Goal: Information Seeking & Learning: Learn about a topic

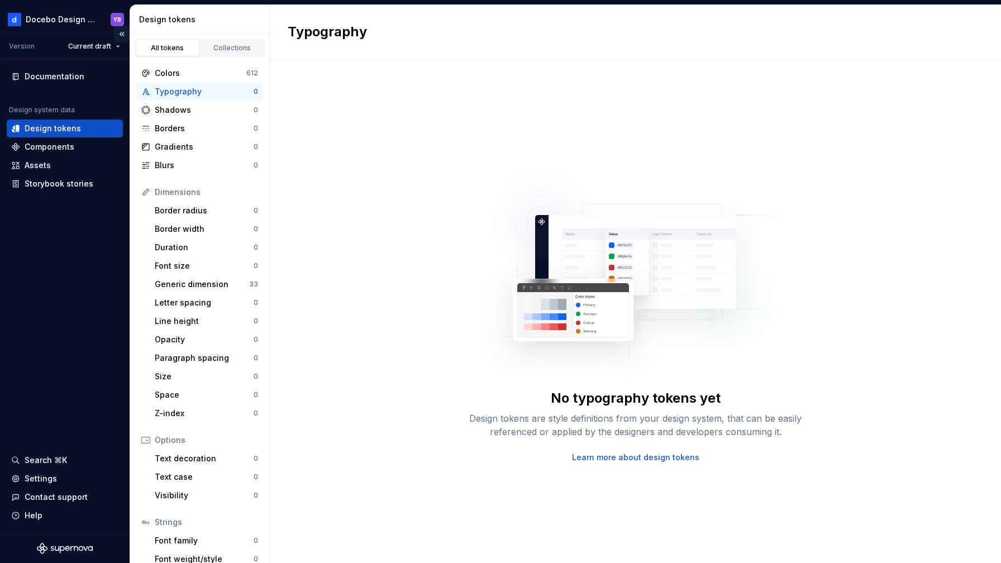
click at [118, 33] on button "Collapse sidebar" at bounding box center [122, 34] width 16 height 16
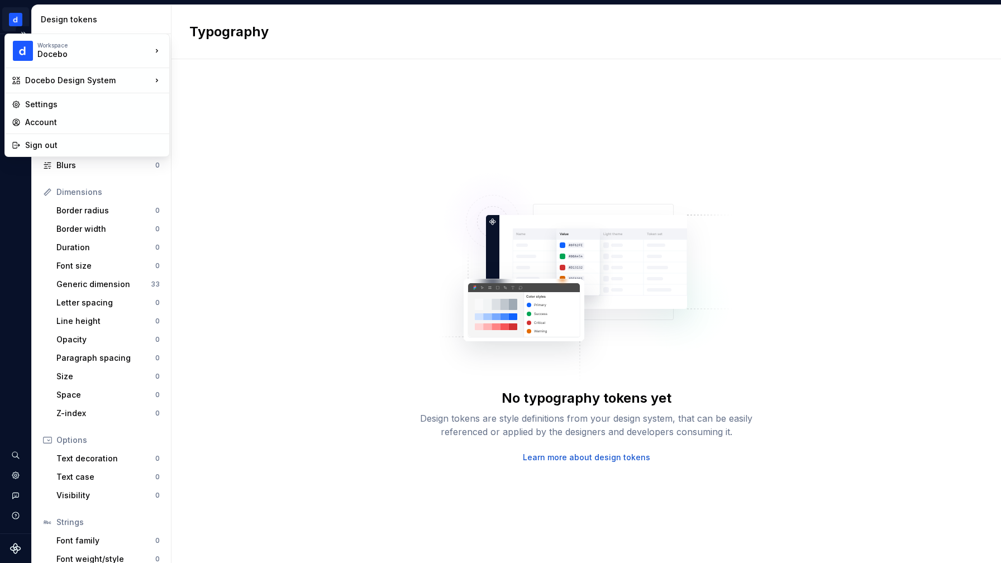
click at [21, 21] on html "Docebo Design System YB Design system data Design tokens All tokens Collections…" at bounding box center [500, 281] width 1001 height 563
click at [87, 80] on div "Docebo Design System" at bounding box center [88, 80] width 126 height 11
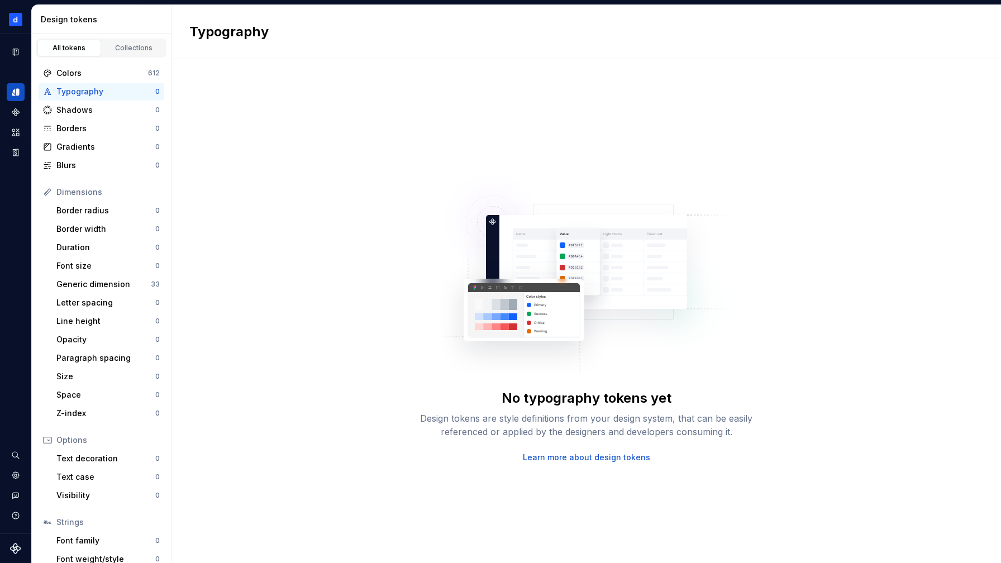
click at [222, 94] on html "Docebo Design System YB Design system data Design tokens All tokens Collections…" at bounding box center [500, 281] width 1001 height 563
click at [26, 31] on button "Expand sidebar" at bounding box center [24, 34] width 16 height 16
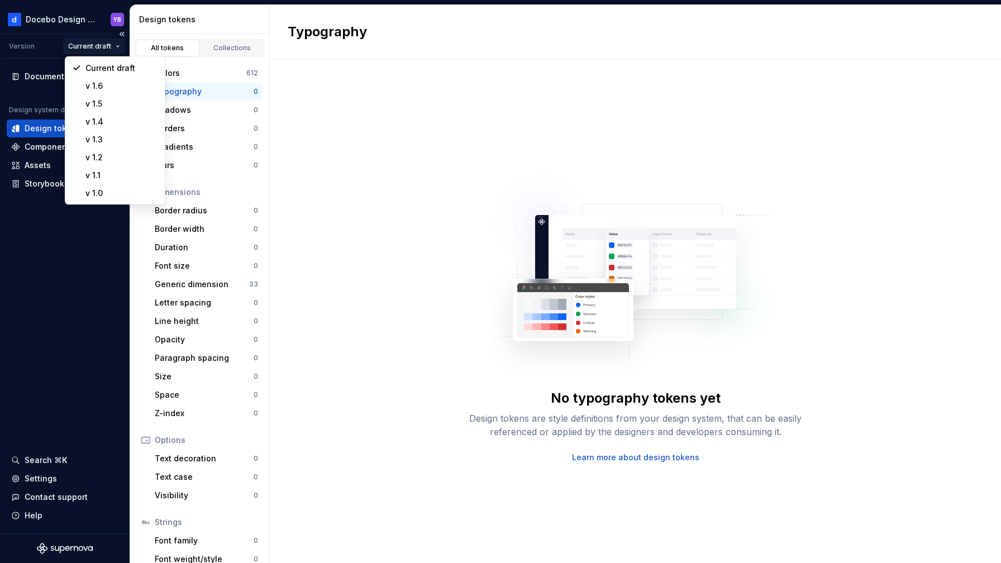
click at [116, 45] on html "Docebo Design System YB Version Current draft Documentation Design system data …" at bounding box center [500, 281] width 1001 height 563
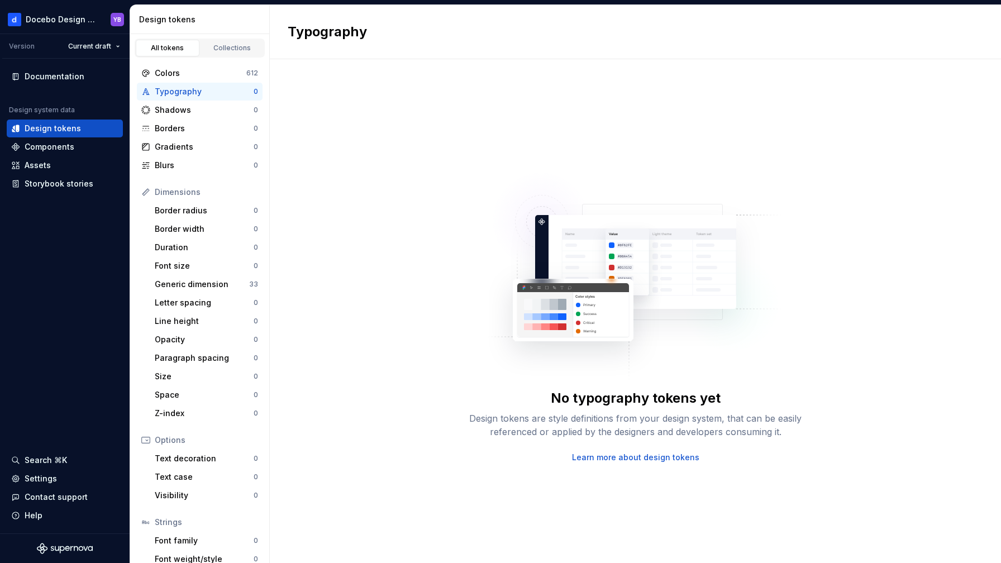
click at [116, 45] on html "Docebo Design System YB Version Current draft Documentation Design system data …" at bounding box center [500, 281] width 1001 height 563
click at [59, 75] on div "Documentation" at bounding box center [55, 76] width 60 height 11
